Goal: Navigation & Orientation: Find specific page/section

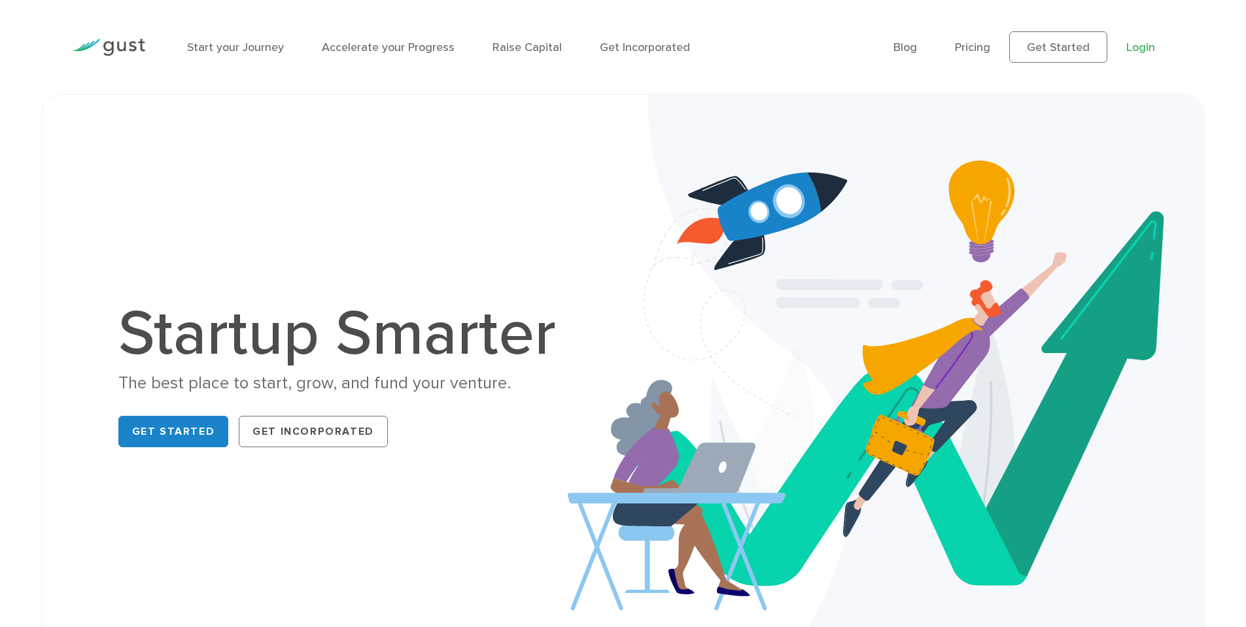
click at [1136, 44] on link "Login" at bounding box center [1141, 48] width 29 height 14
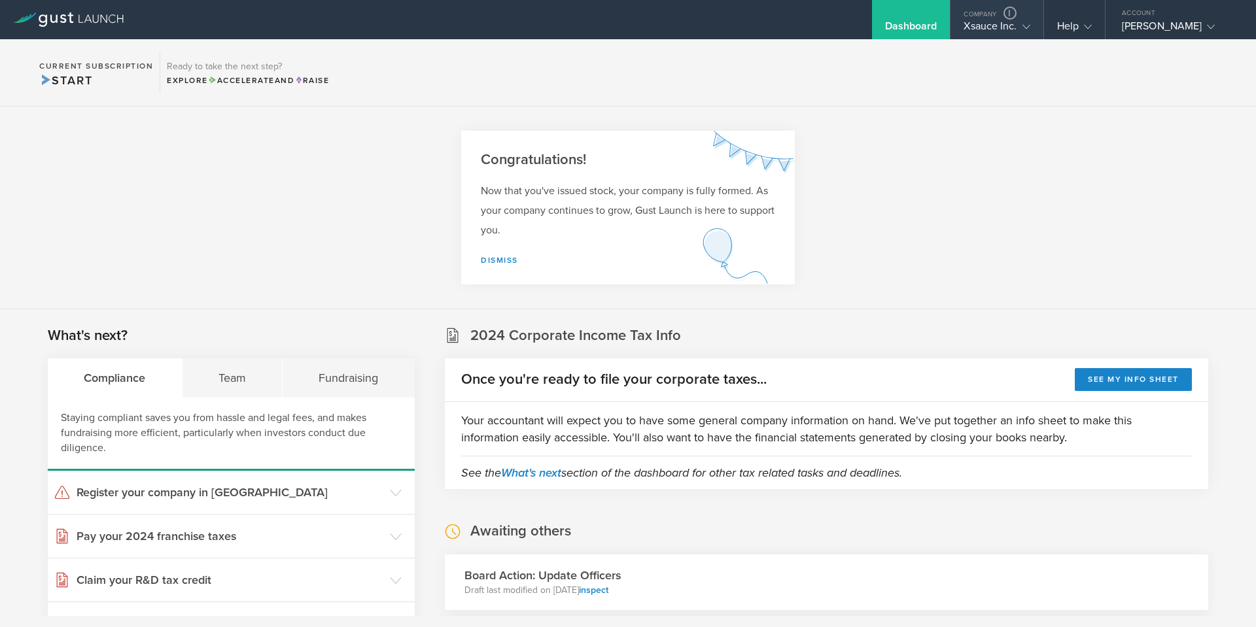
click at [981, 15] on div "Company" at bounding box center [997, 10] width 92 height 20
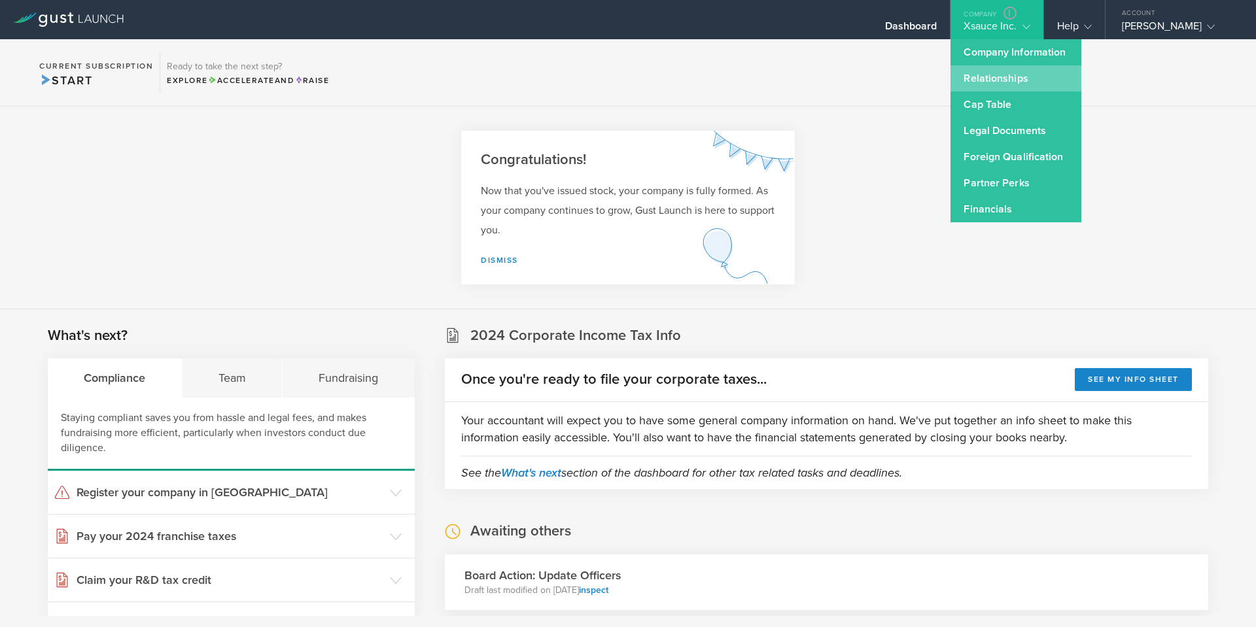
click at [996, 84] on link "Relationships" at bounding box center [1016, 78] width 131 height 26
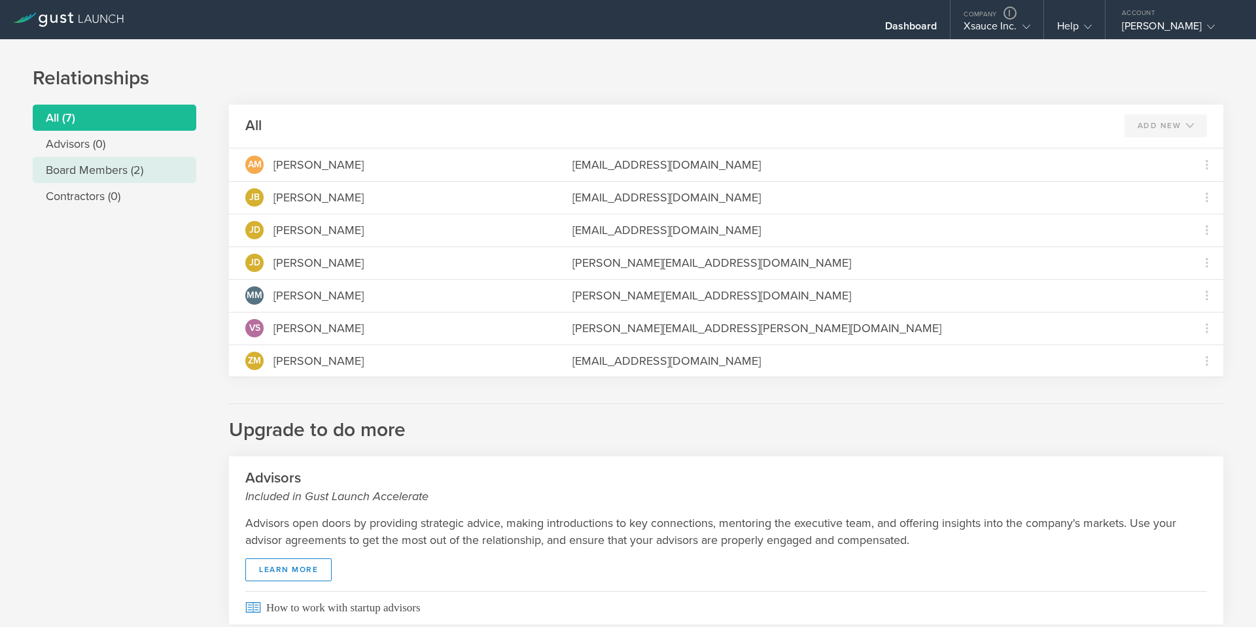
click at [126, 169] on li "Board Members (2)" at bounding box center [115, 170] width 164 height 26
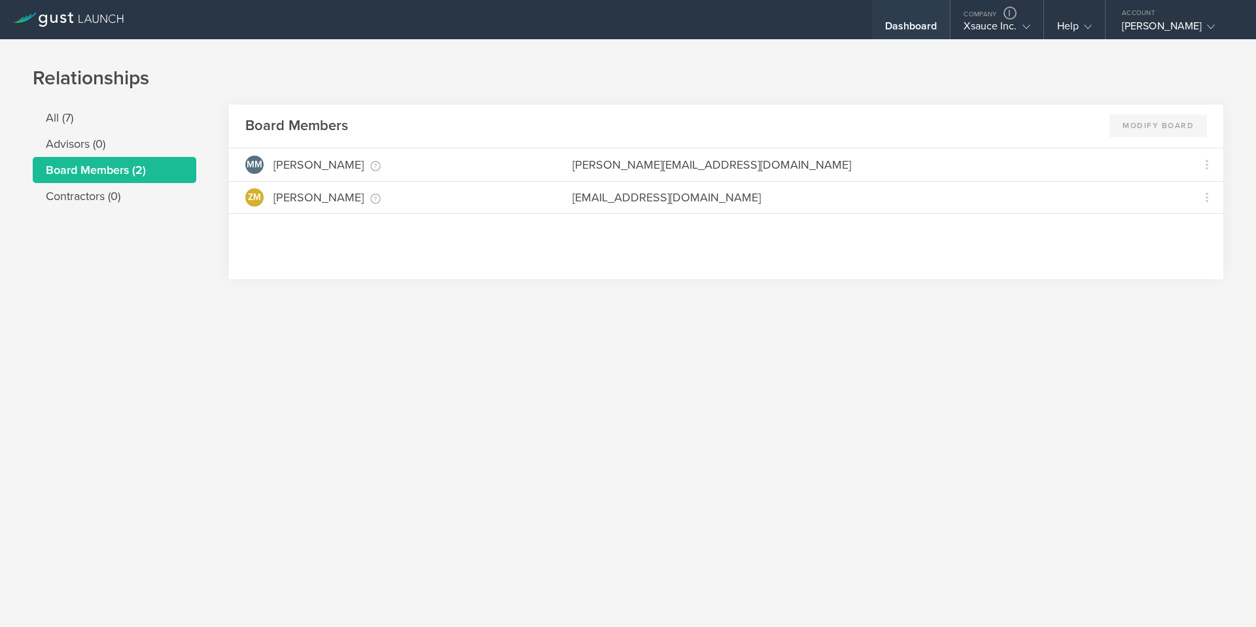
click at [895, 16] on div "Dashboard" at bounding box center [911, 19] width 79 height 39
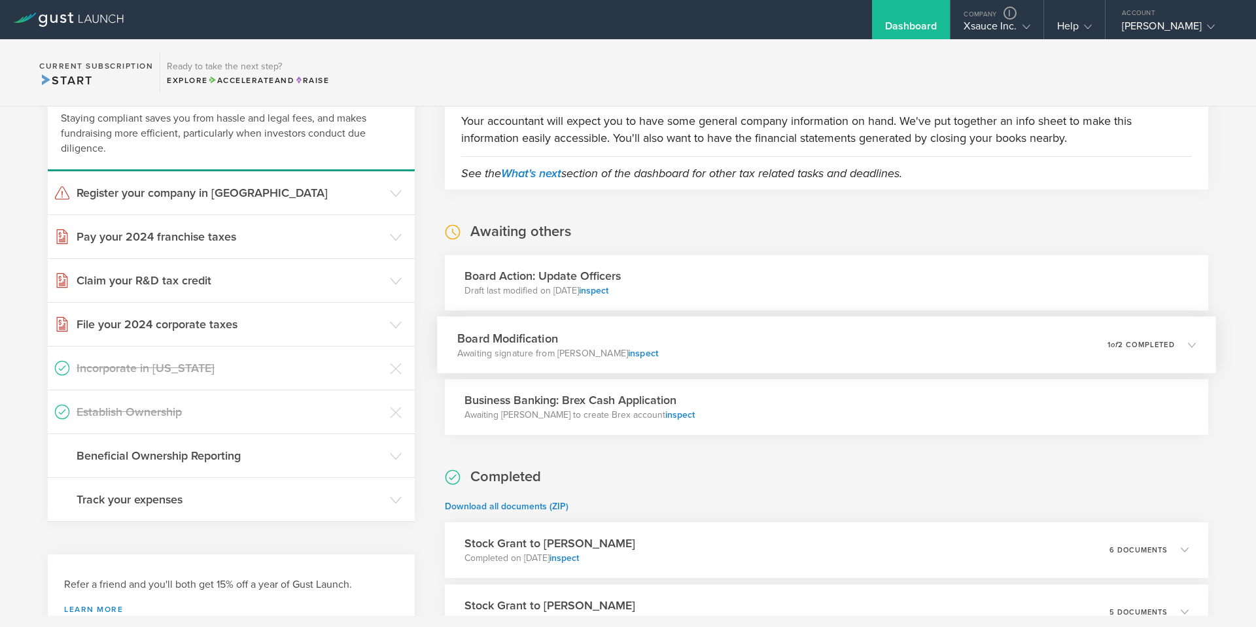
scroll to position [327, 0]
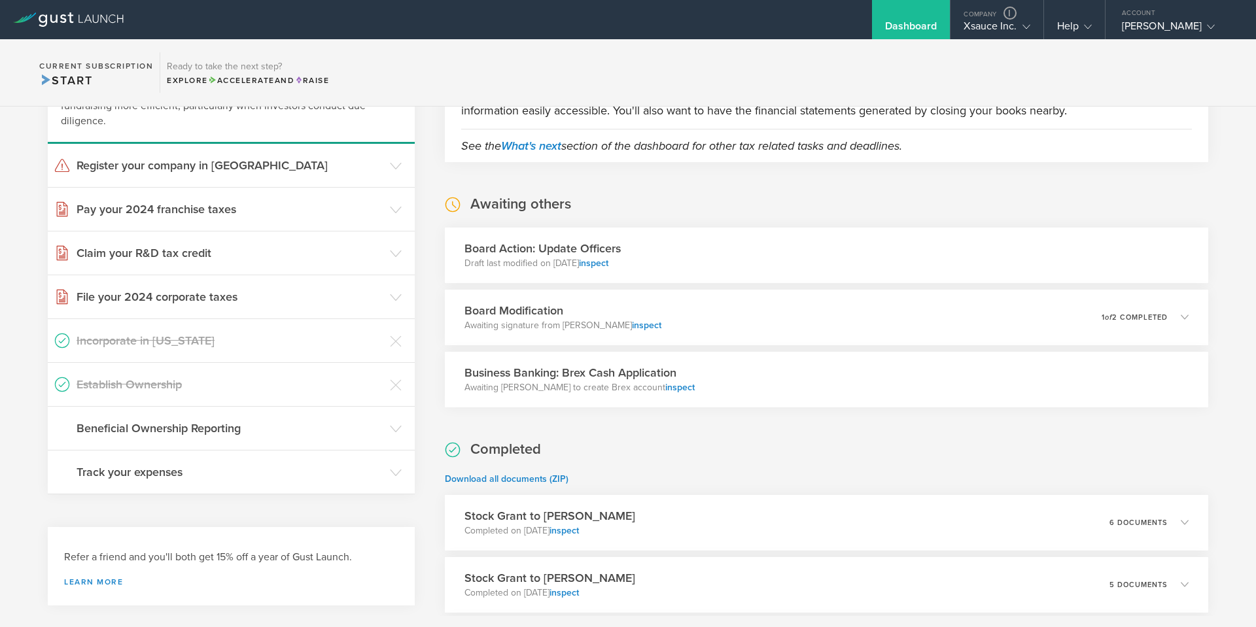
click at [858, 249] on div "Board Action: Update Officers Draft last modified on Aug 21, 2025 inspect" at bounding box center [826, 256] width 763 height 56
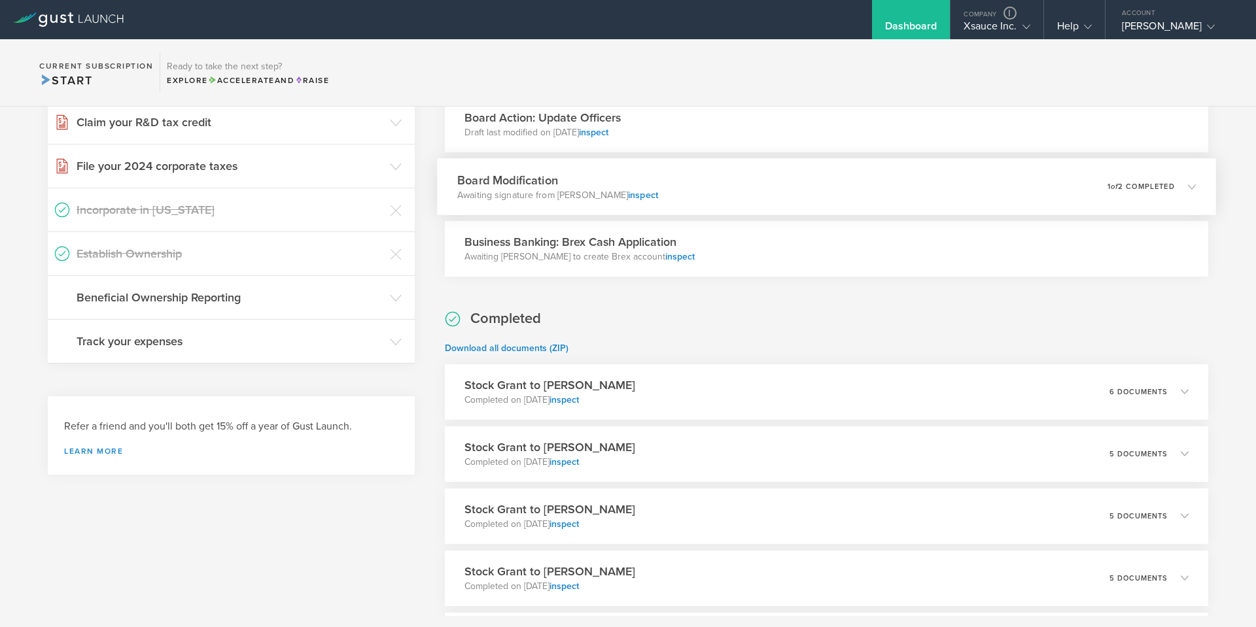
click at [826, 210] on div "Board Modification Awaiting signature from ZACHARY MILLER inspect 0 undeliverab…" at bounding box center [826, 186] width 779 height 57
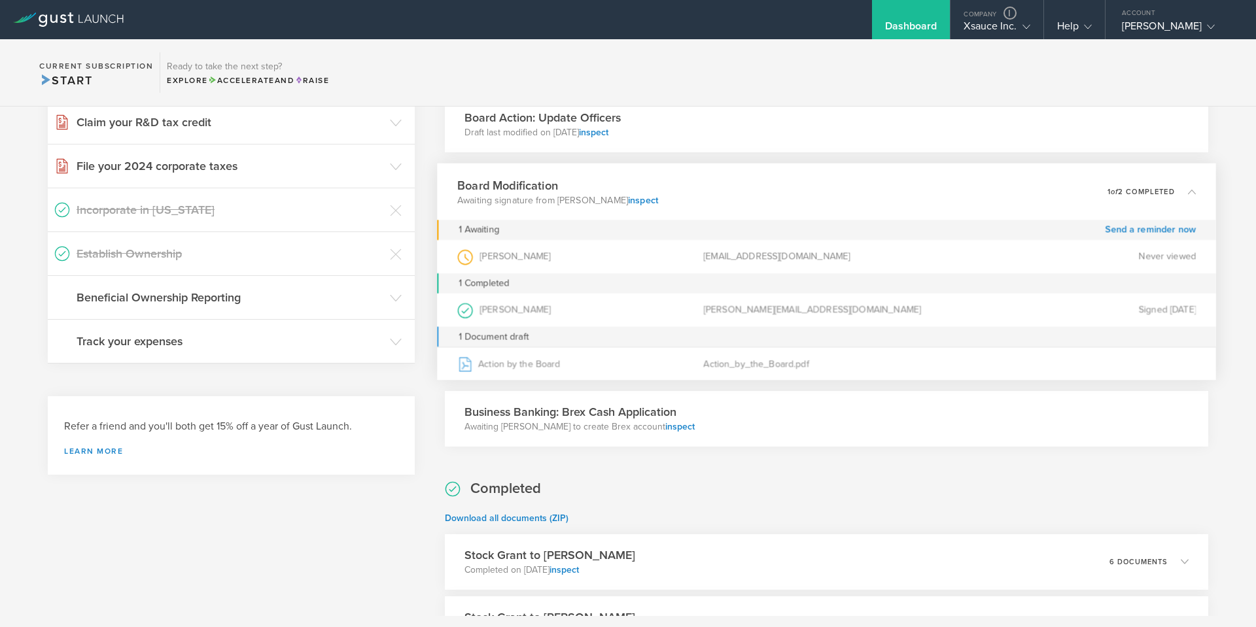
click at [830, 194] on div "Board Modification Awaiting signature from ZACHARY MILLER inspect 0 undeliverab…" at bounding box center [826, 191] width 779 height 57
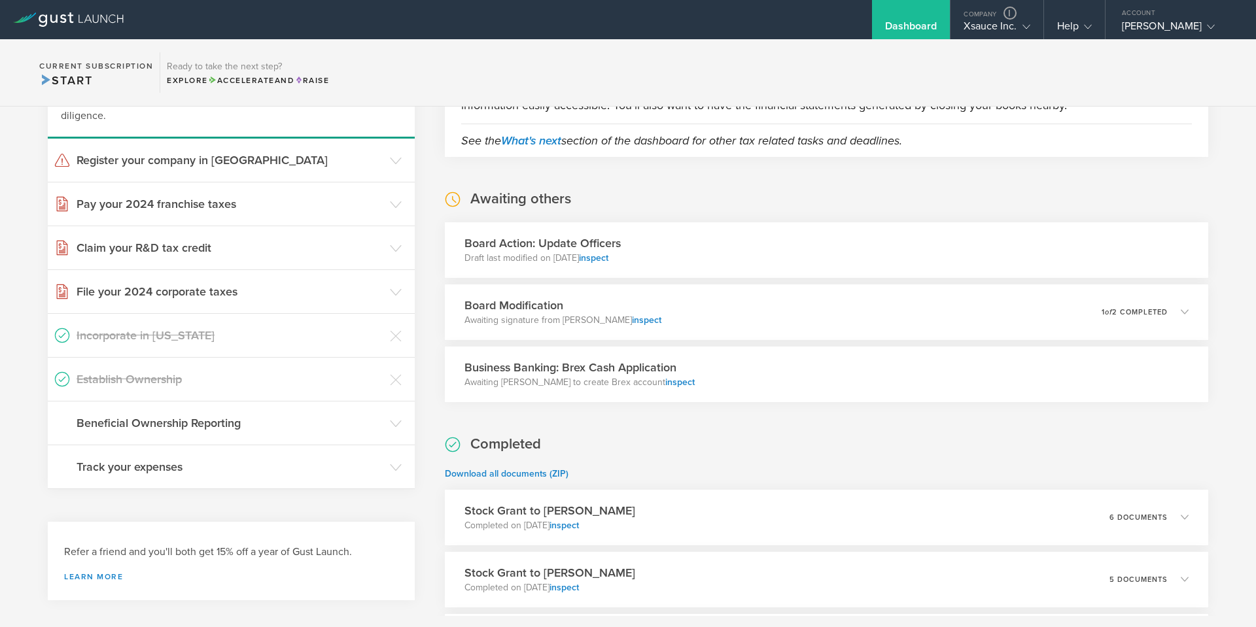
scroll to position [65, 0]
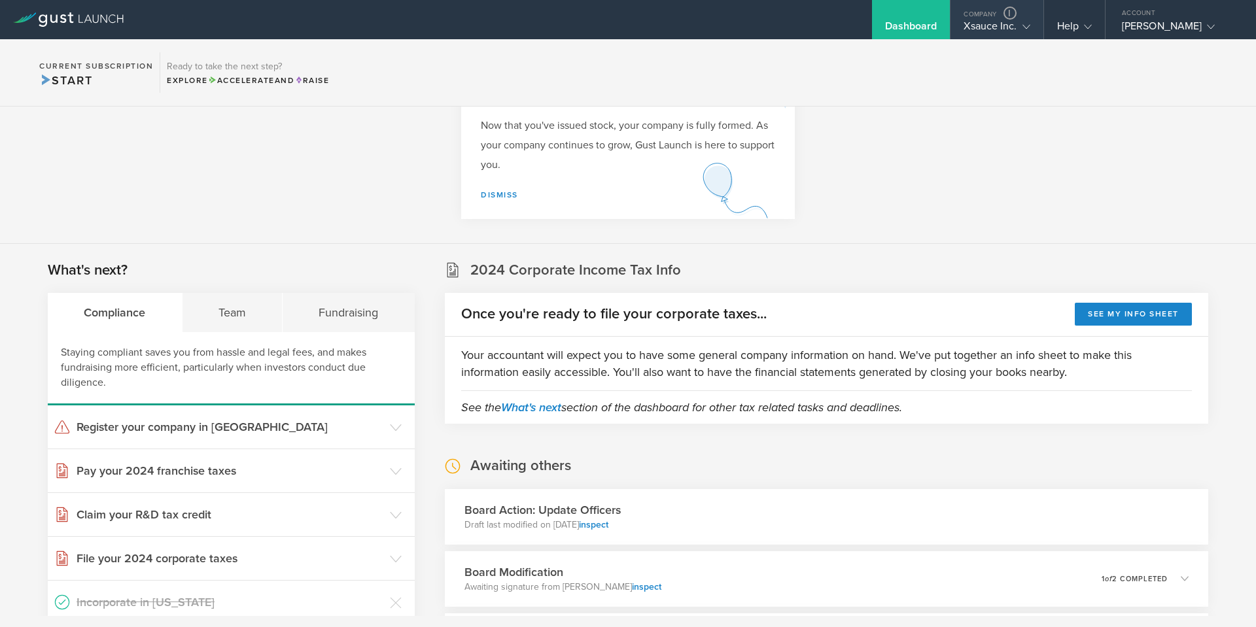
click at [990, 13] on div "Company" at bounding box center [997, 10] width 92 height 20
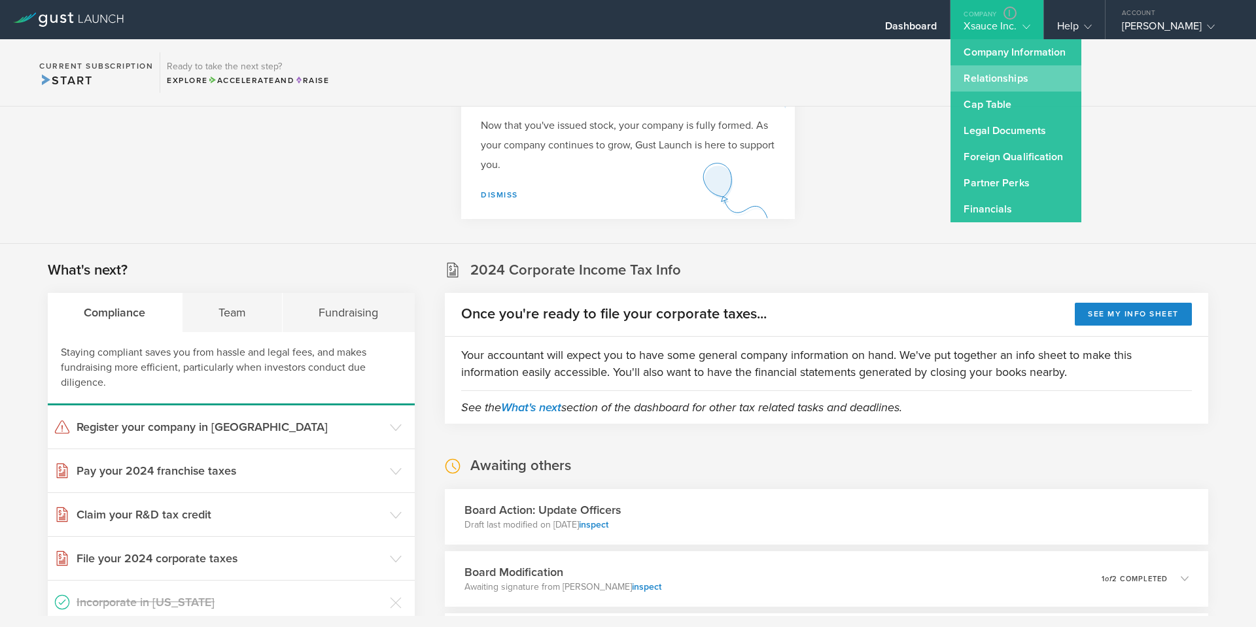
click at [990, 75] on link "Relationships" at bounding box center [1016, 78] width 131 height 26
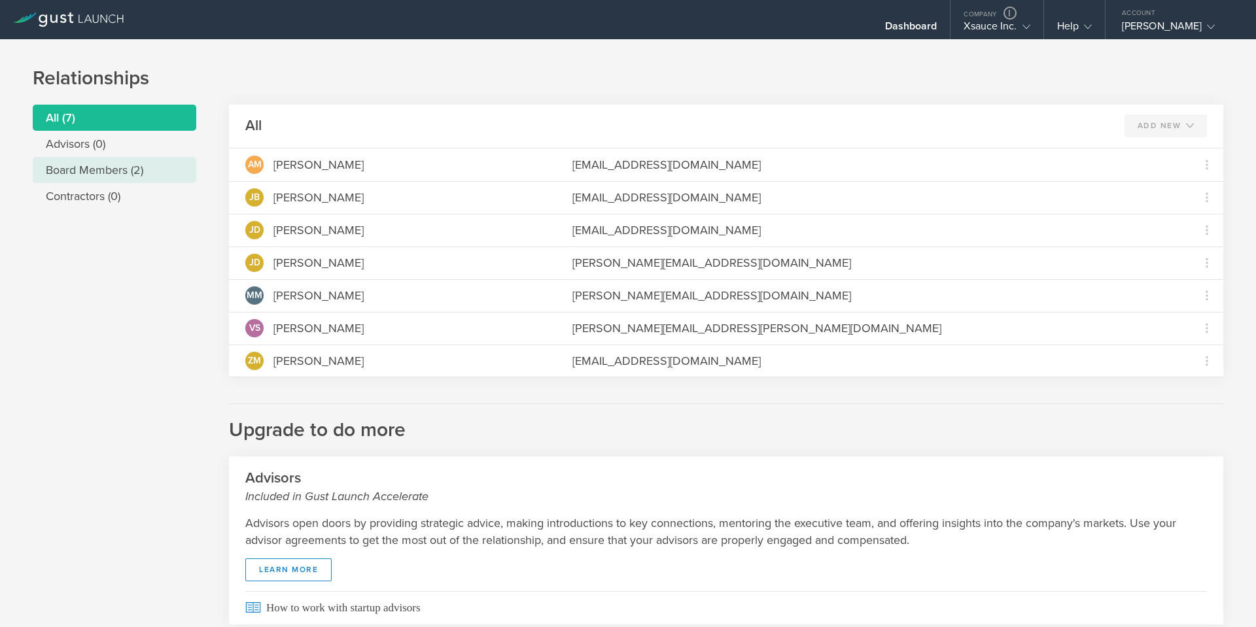
click at [113, 175] on li "Board Members (2)" at bounding box center [115, 170] width 164 height 26
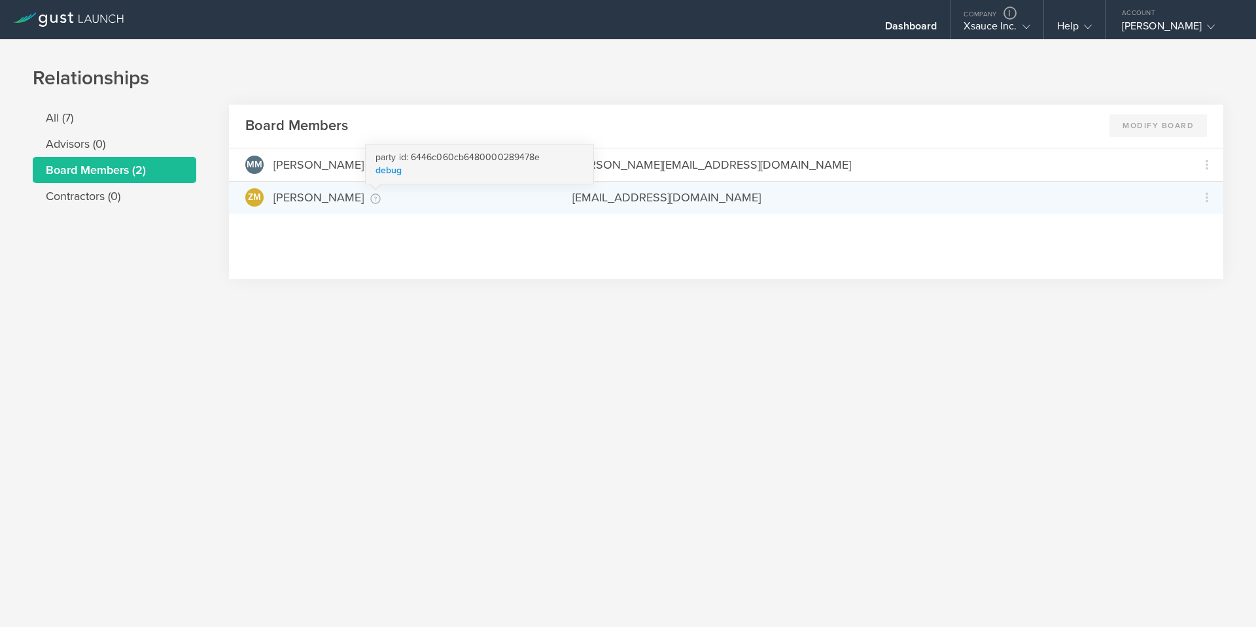
click at [397, 165] on link "debug" at bounding box center [389, 170] width 27 height 11
